Goal: Find specific page/section

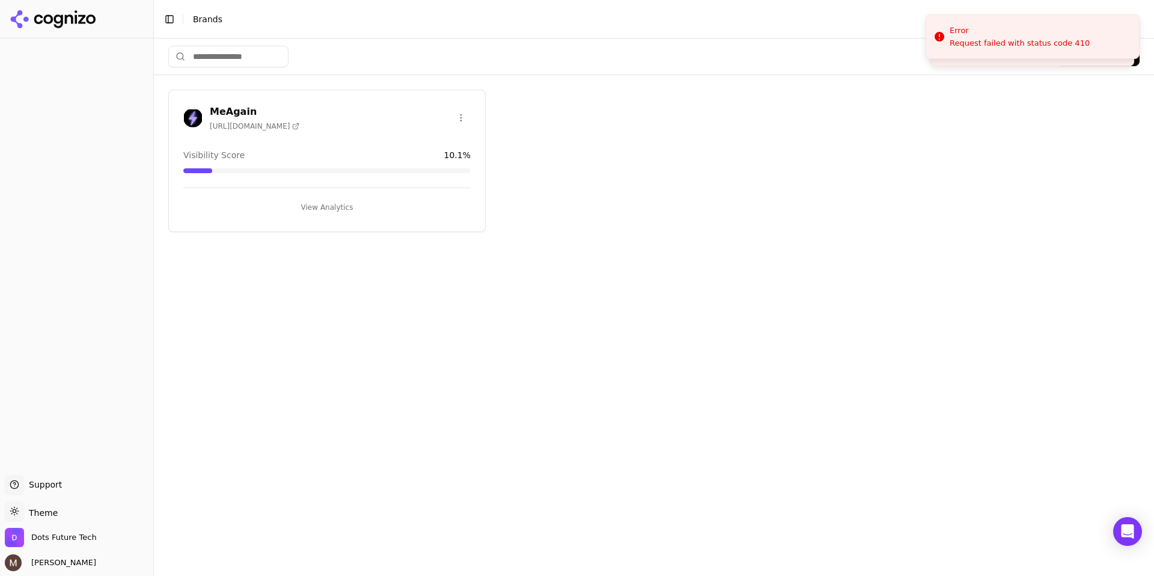
click at [219, 108] on h3 "MeAgain" at bounding box center [255, 112] width 90 height 14
